Goal: Transaction & Acquisition: Download file/media

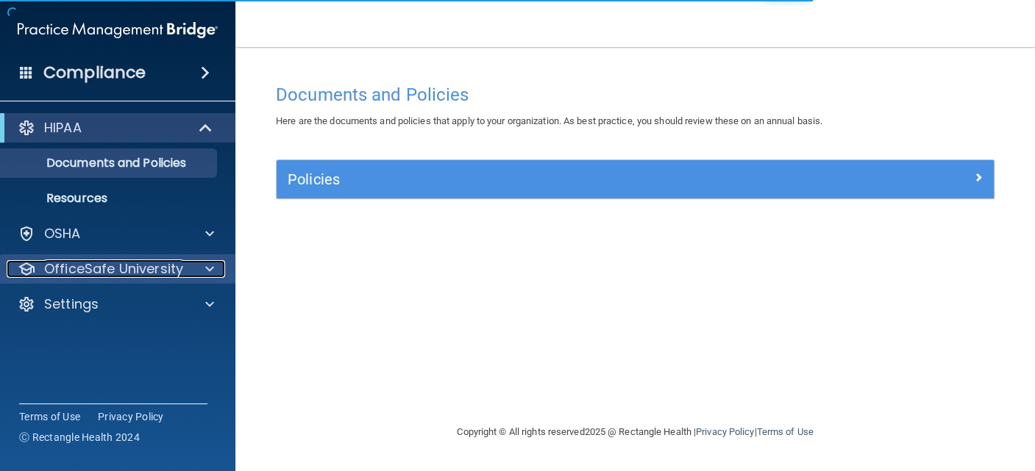
click at [204, 269] on div at bounding box center [207, 269] width 37 height 18
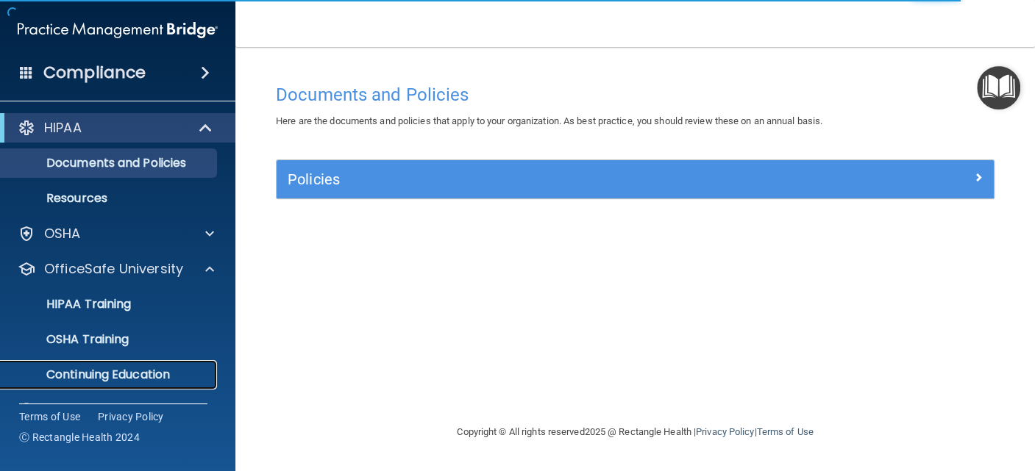
click at [142, 365] on link "Continuing Education" at bounding box center [101, 374] width 232 height 29
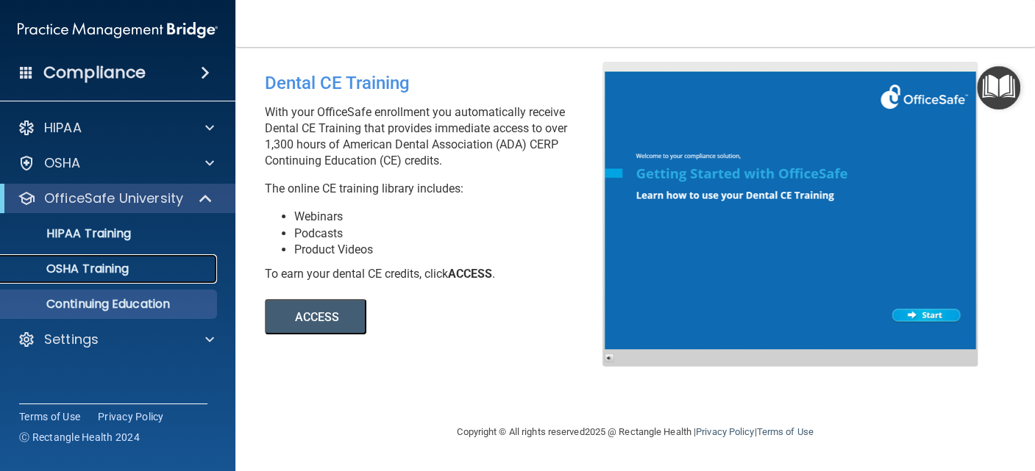
click at [128, 266] on p "OSHA Training" at bounding box center [69, 269] width 119 height 15
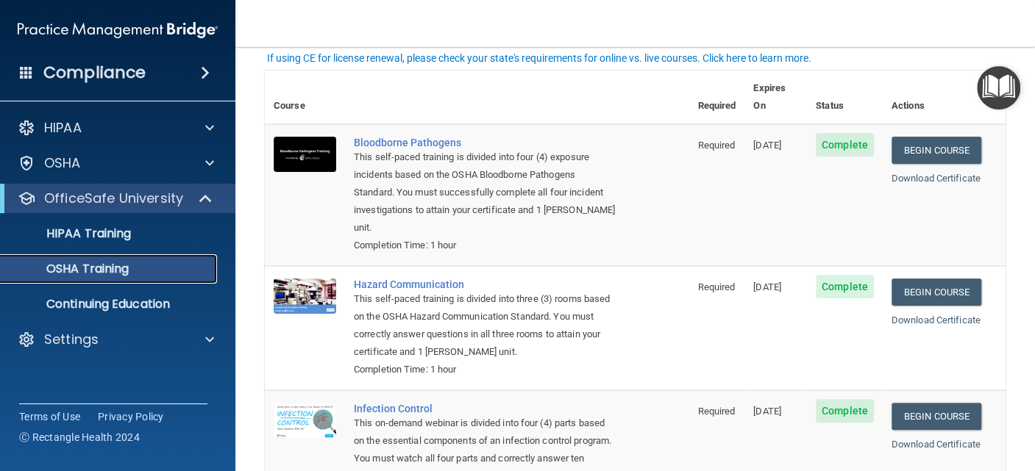
scroll to position [57, 0]
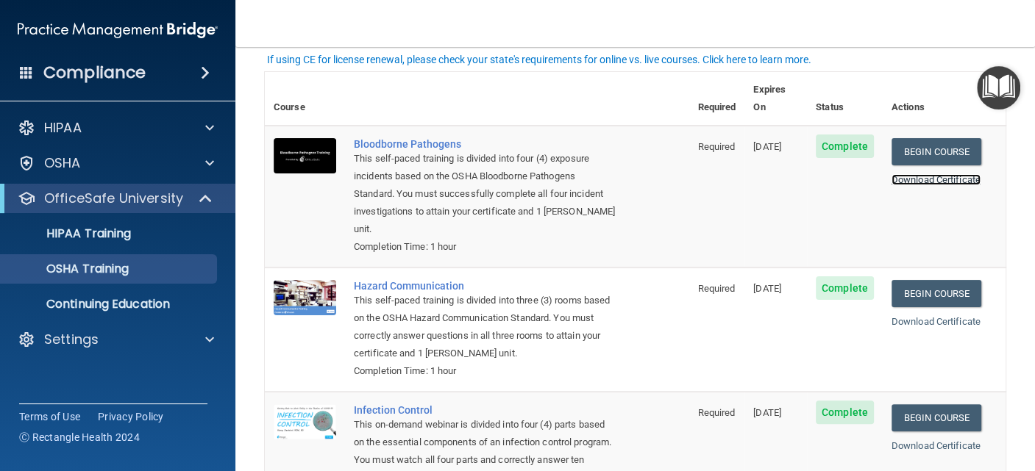
click at [944, 174] on link "Download Certificate" at bounding box center [935, 179] width 89 height 11
click at [942, 316] on link "Download Certificate" at bounding box center [935, 321] width 89 height 11
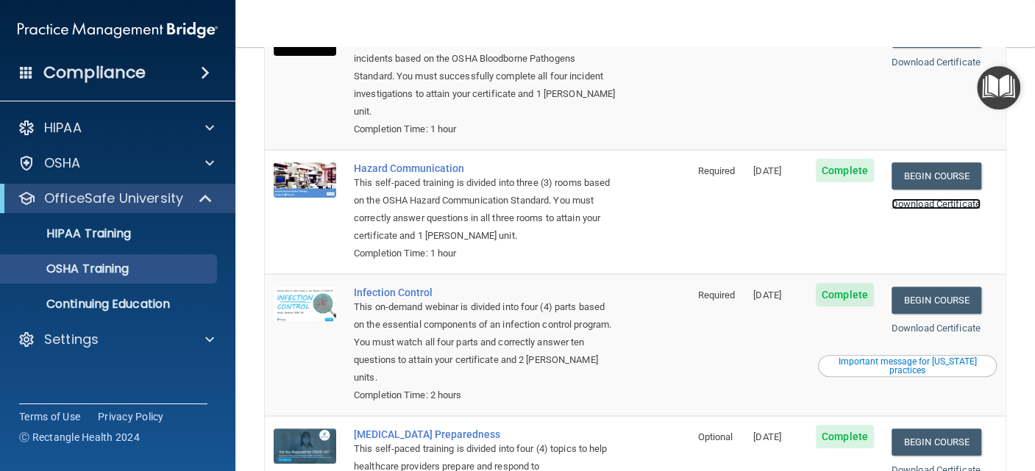
scroll to position [200, 0]
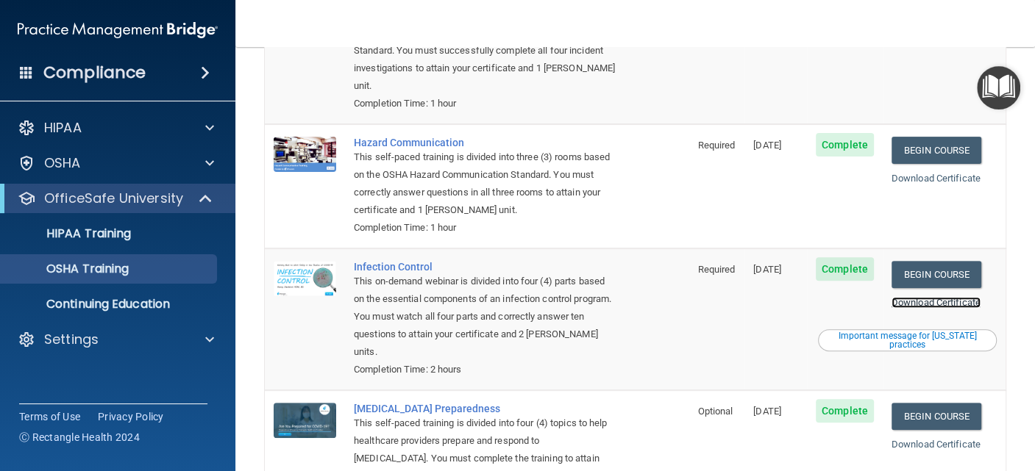
click at [916, 297] on link "Download Certificate" at bounding box center [935, 302] width 89 height 11
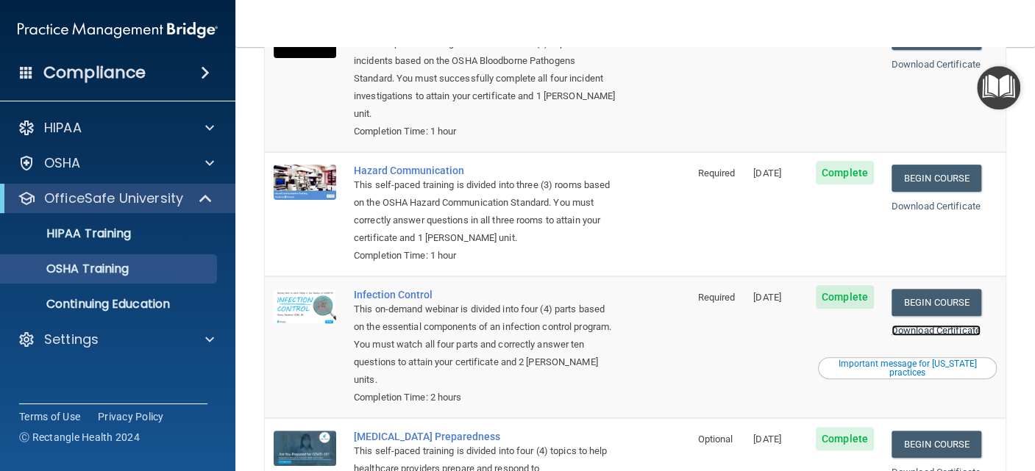
scroll to position [0, 0]
